Goal: Task Accomplishment & Management: Use online tool/utility

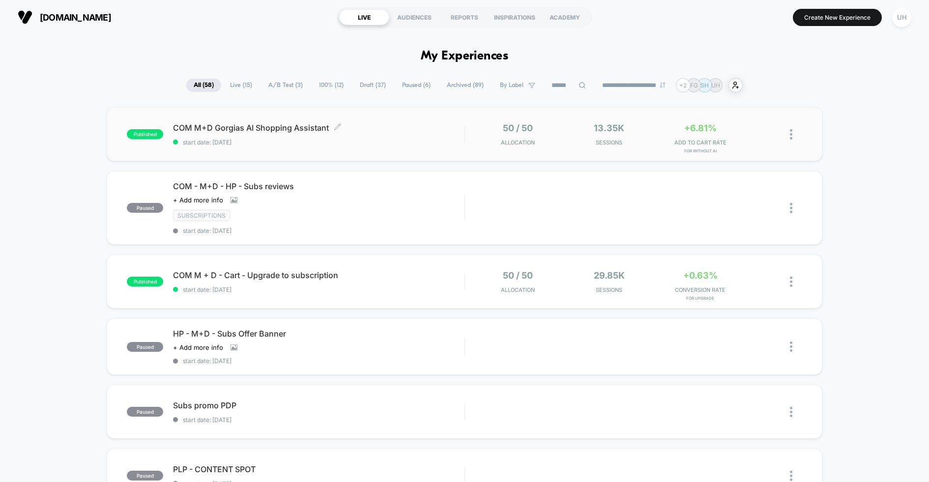
click at [404, 136] on div "COM M+D Gorgias AI Shopping Assistant Click to edit experience details Click to…" at bounding box center [318, 134] width 291 height 23
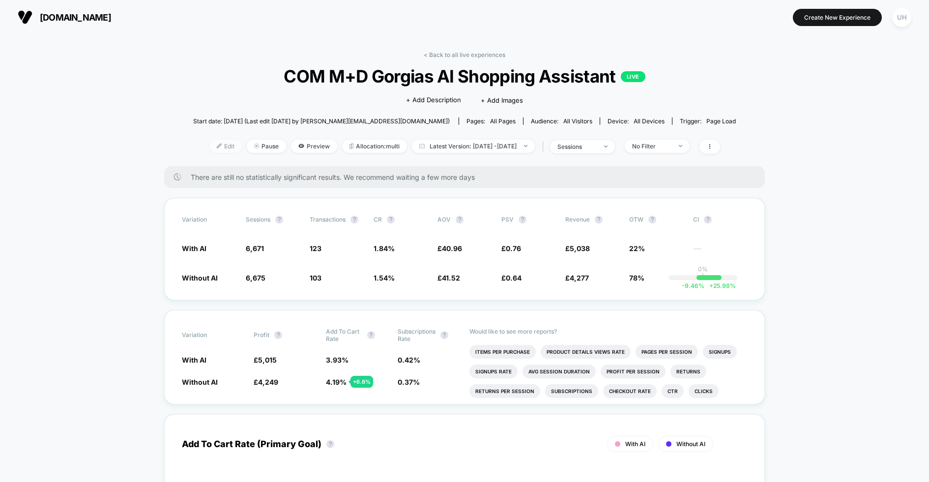
click at [209, 148] on span "Edit" at bounding box center [225, 146] width 32 height 13
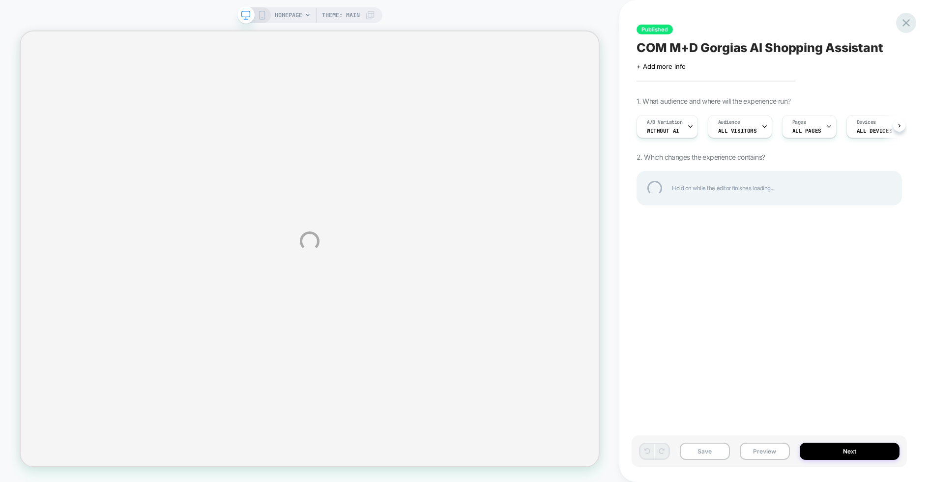
click at [905, 24] on div at bounding box center [906, 23] width 20 height 20
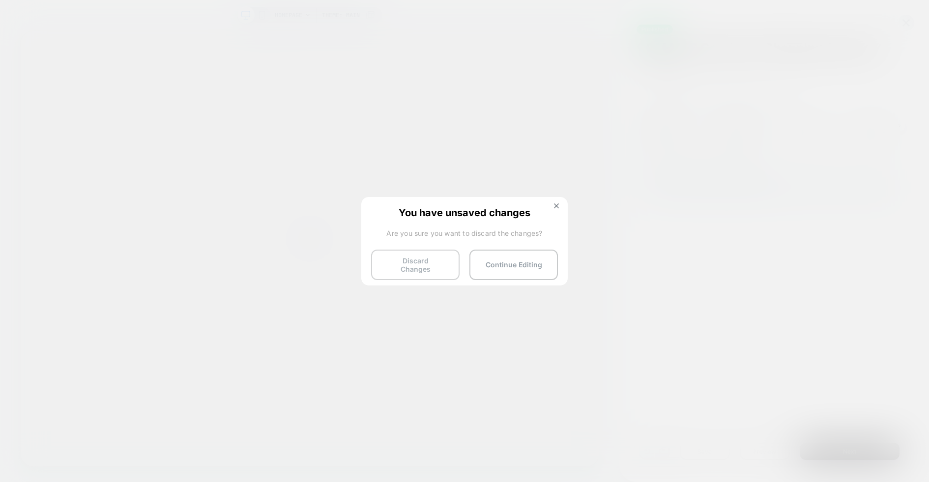
click at [427, 258] on button "Discard Changes" at bounding box center [415, 265] width 89 height 30
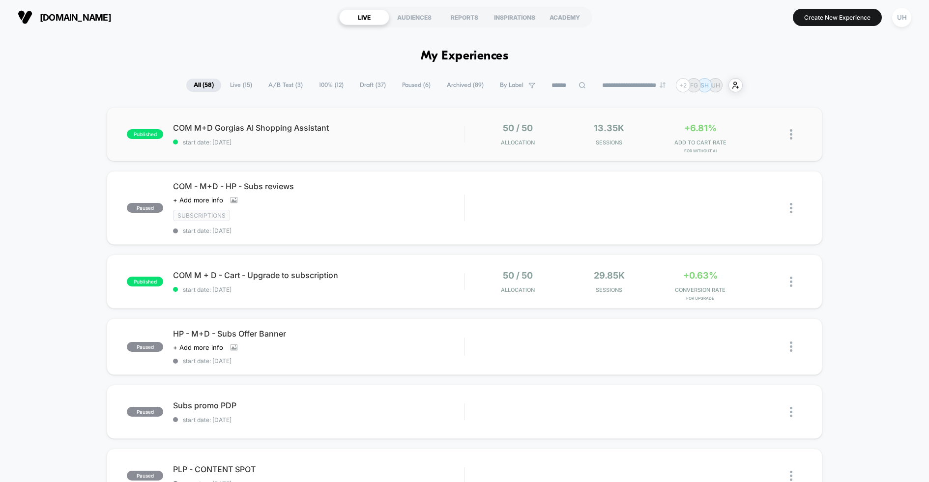
click at [471, 152] on div "published COM M+D Gorgias AI Shopping Assistant start date: [DATE] 50 / 50 Allo…" at bounding box center [465, 134] width 716 height 54
